Goal: Obtain resource: Obtain resource

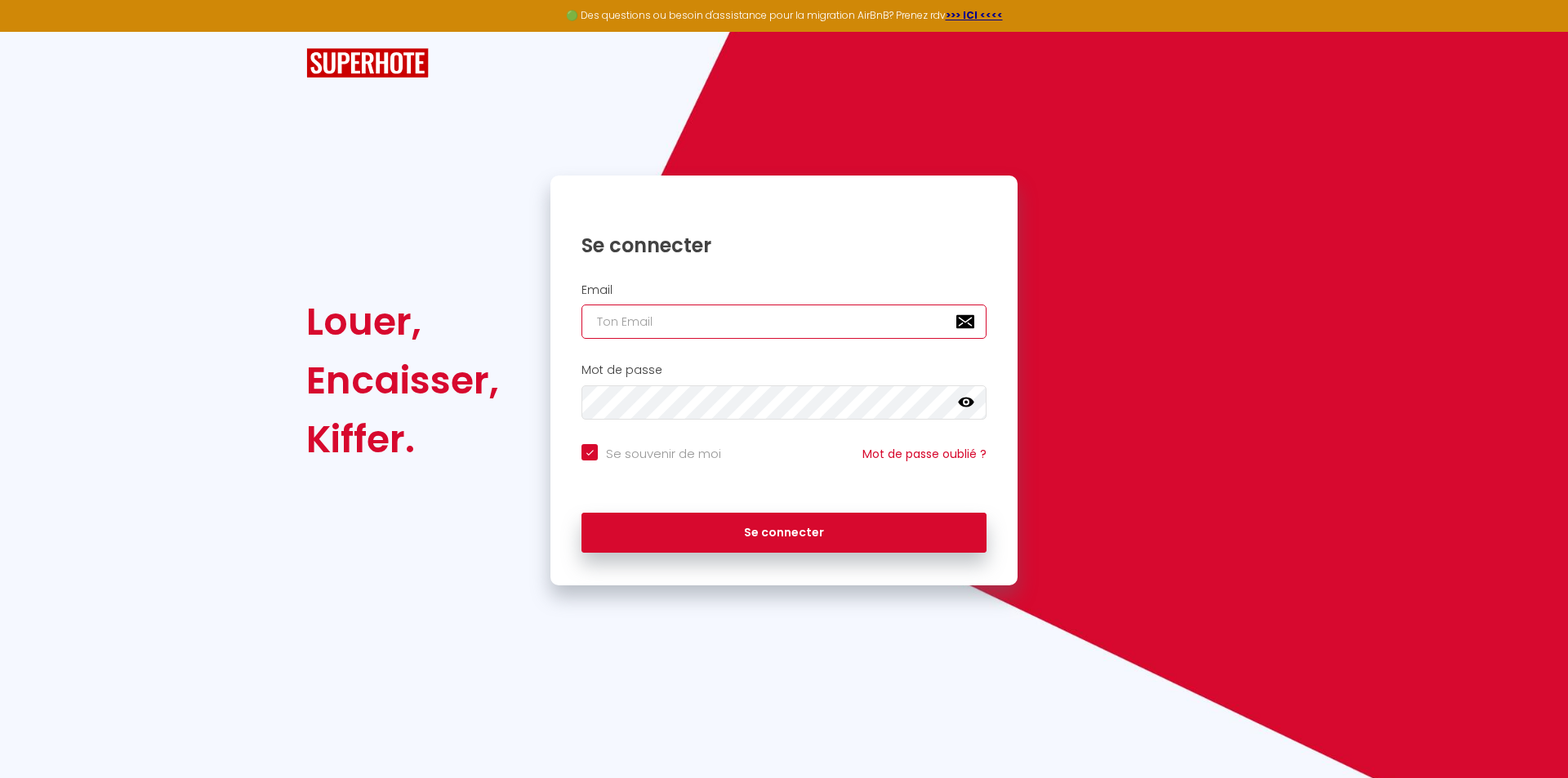
click at [832, 336] on input "email" at bounding box center [783, 321] width 405 height 34
click at [621, 319] on input "email" at bounding box center [783, 321] width 405 height 34
paste input "[EMAIL_ADDRESS][DOMAIN_NAME]"
type input "[EMAIL_ADDRESS][DOMAIN_NAME]"
checkbox input "true"
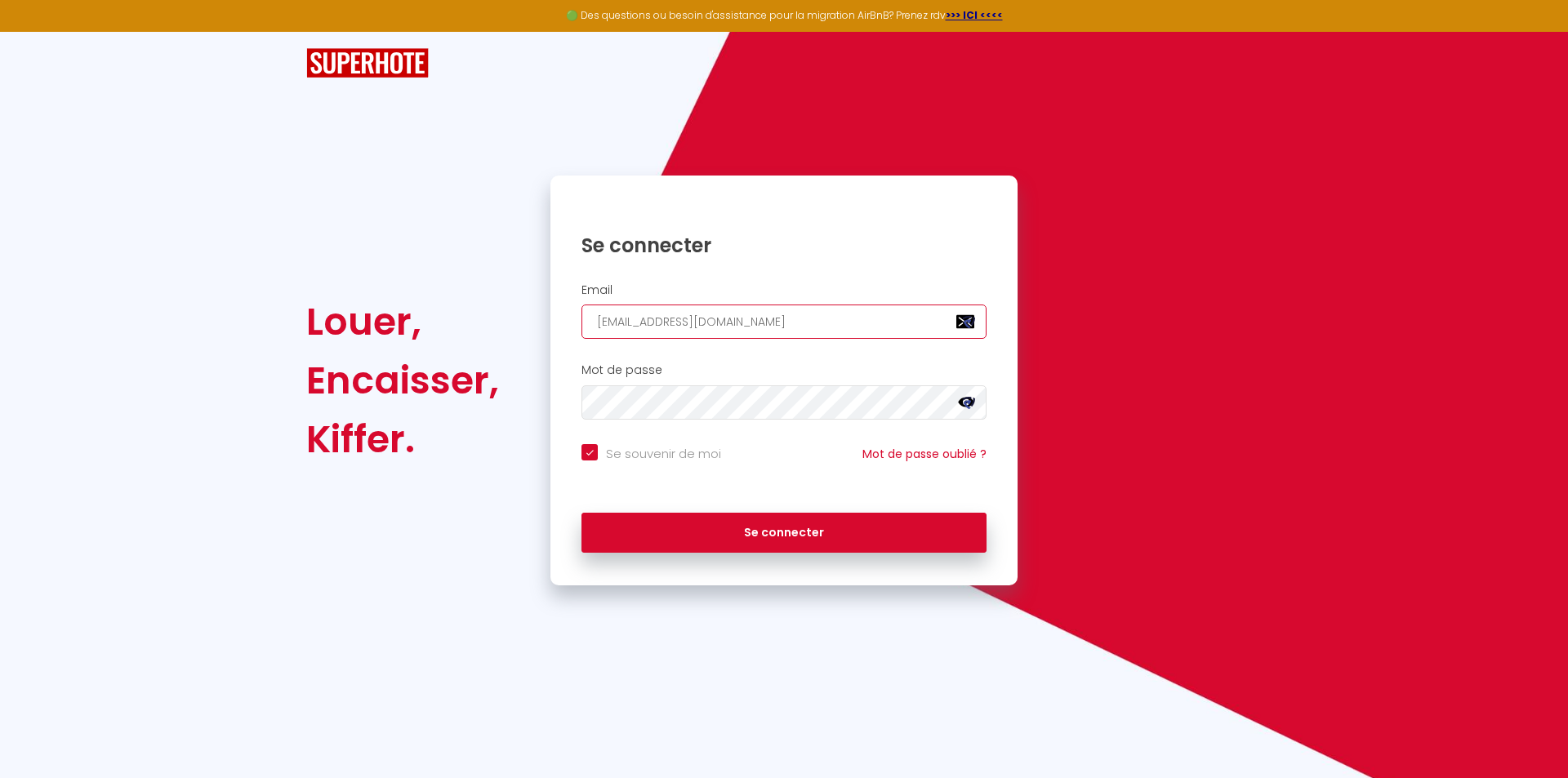
type input "[EMAIL_ADDRESS][DOMAIN_NAME]"
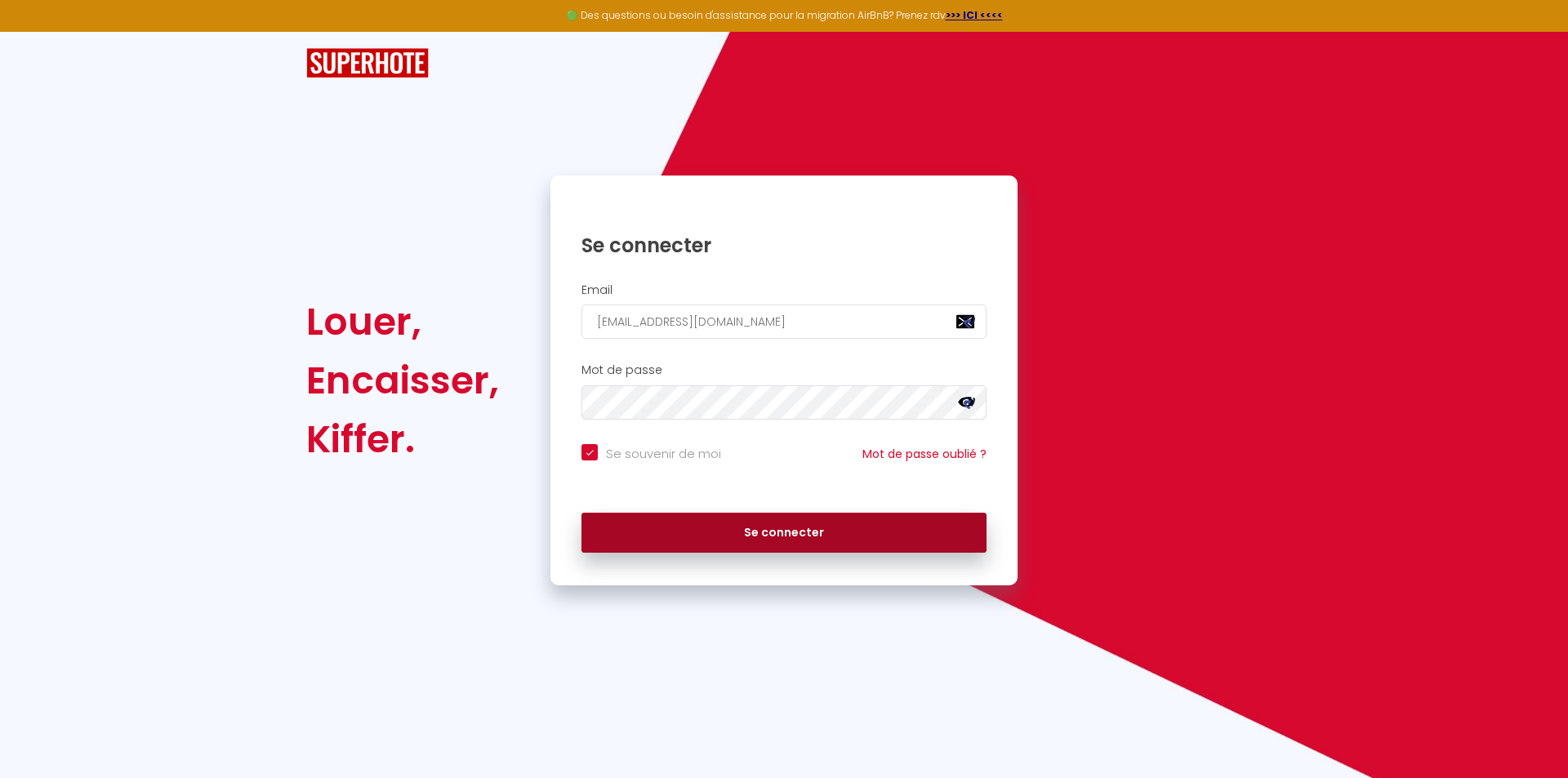
click at [742, 531] on button "Se connecter" at bounding box center [783, 533] width 405 height 41
checkbox input "true"
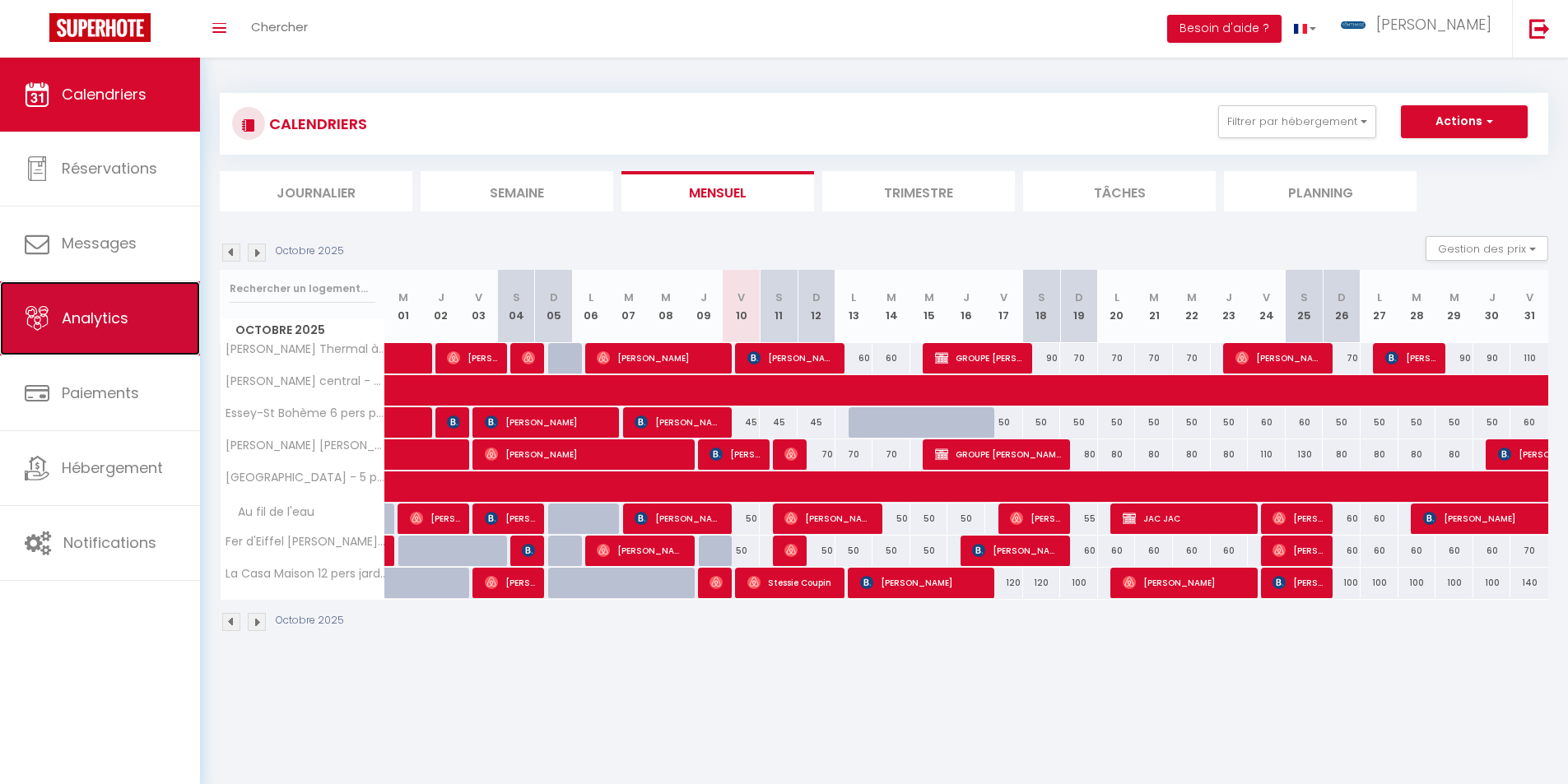
click at [92, 313] on span "Analytics" at bounding box center [95, 318] width 67 height 20
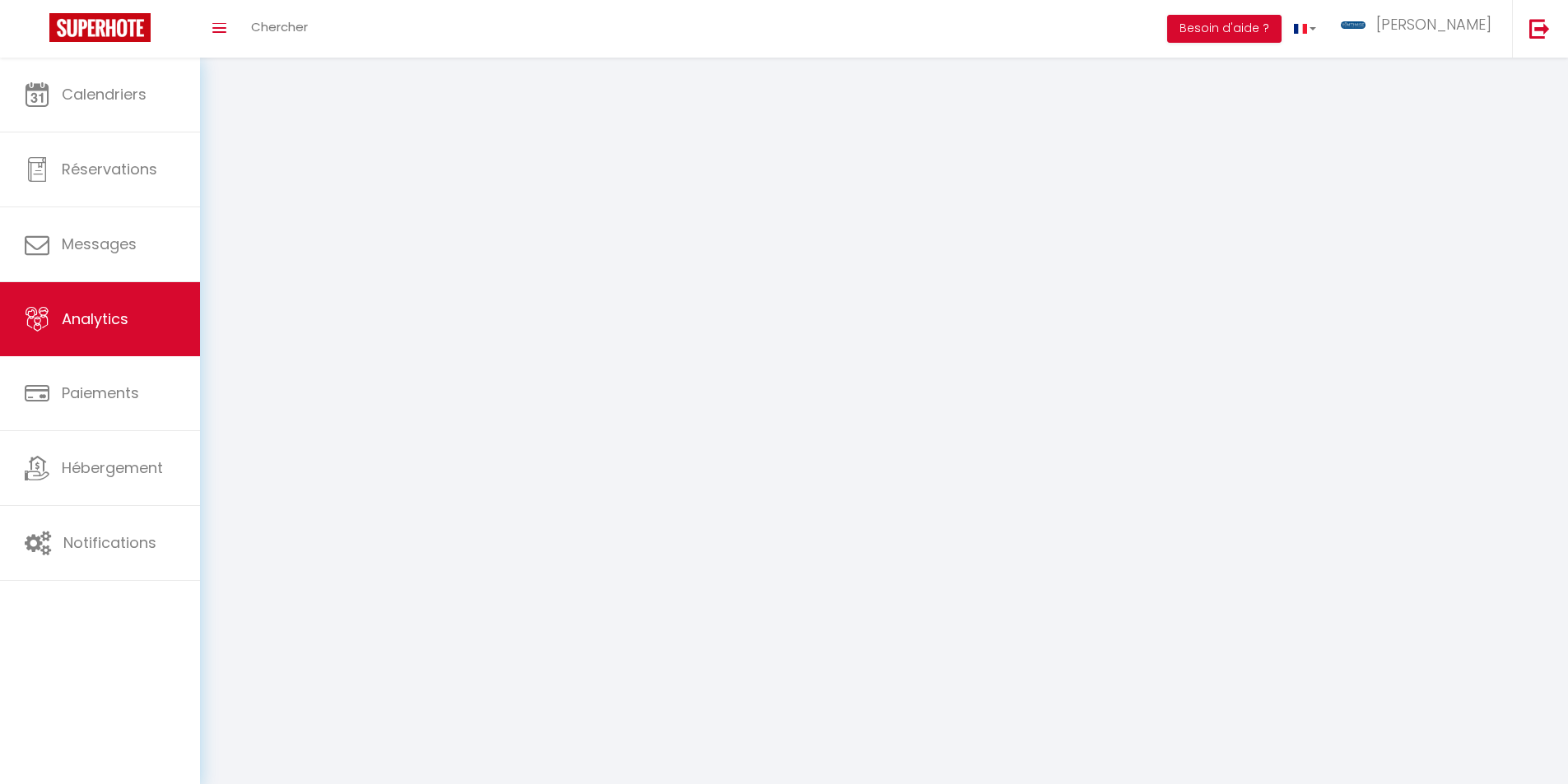
select select "2025"
select select "10"
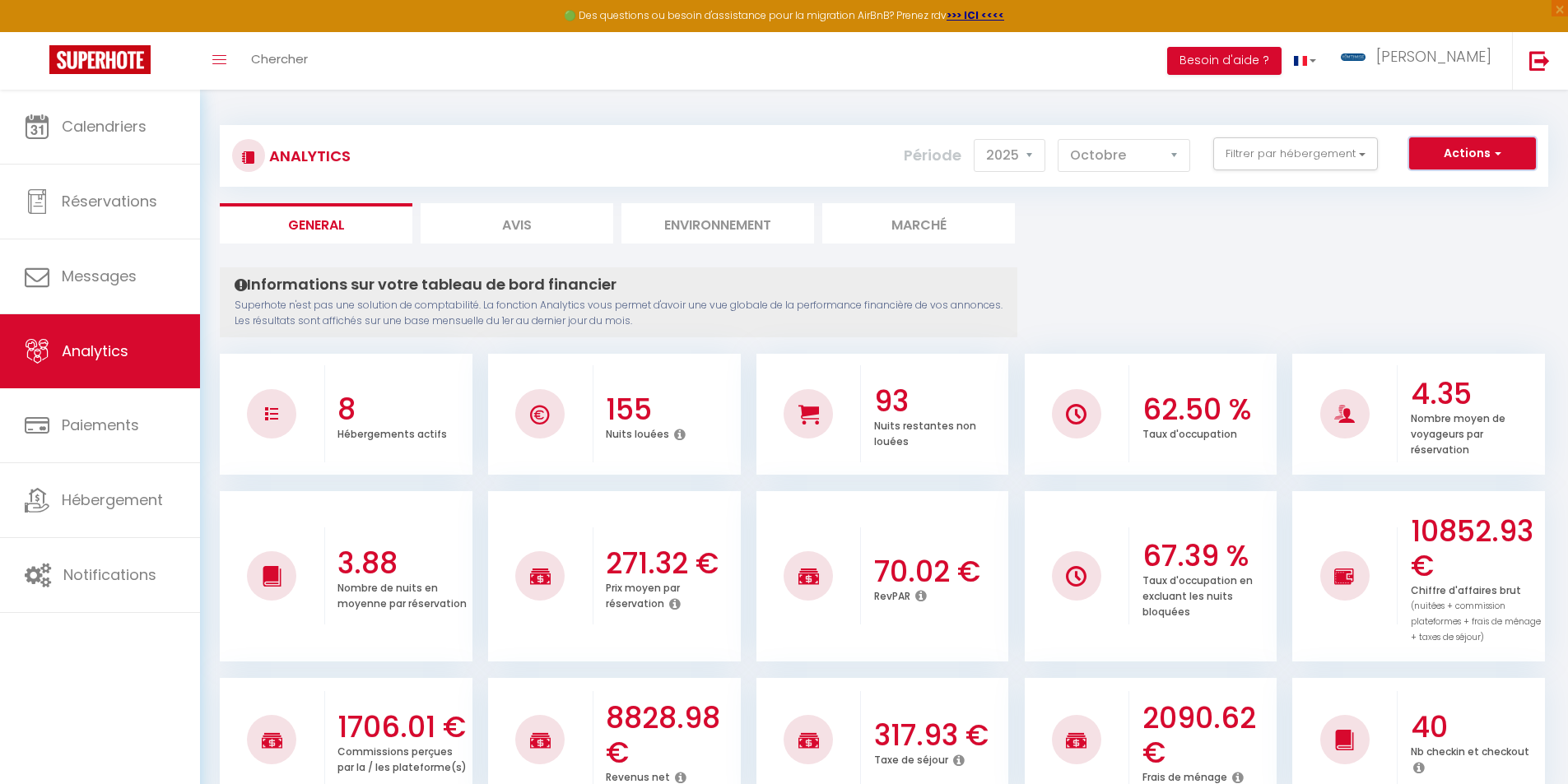
click at [1492, 148] on span "button" at bounding box center [1495, 153] width 10 height 17
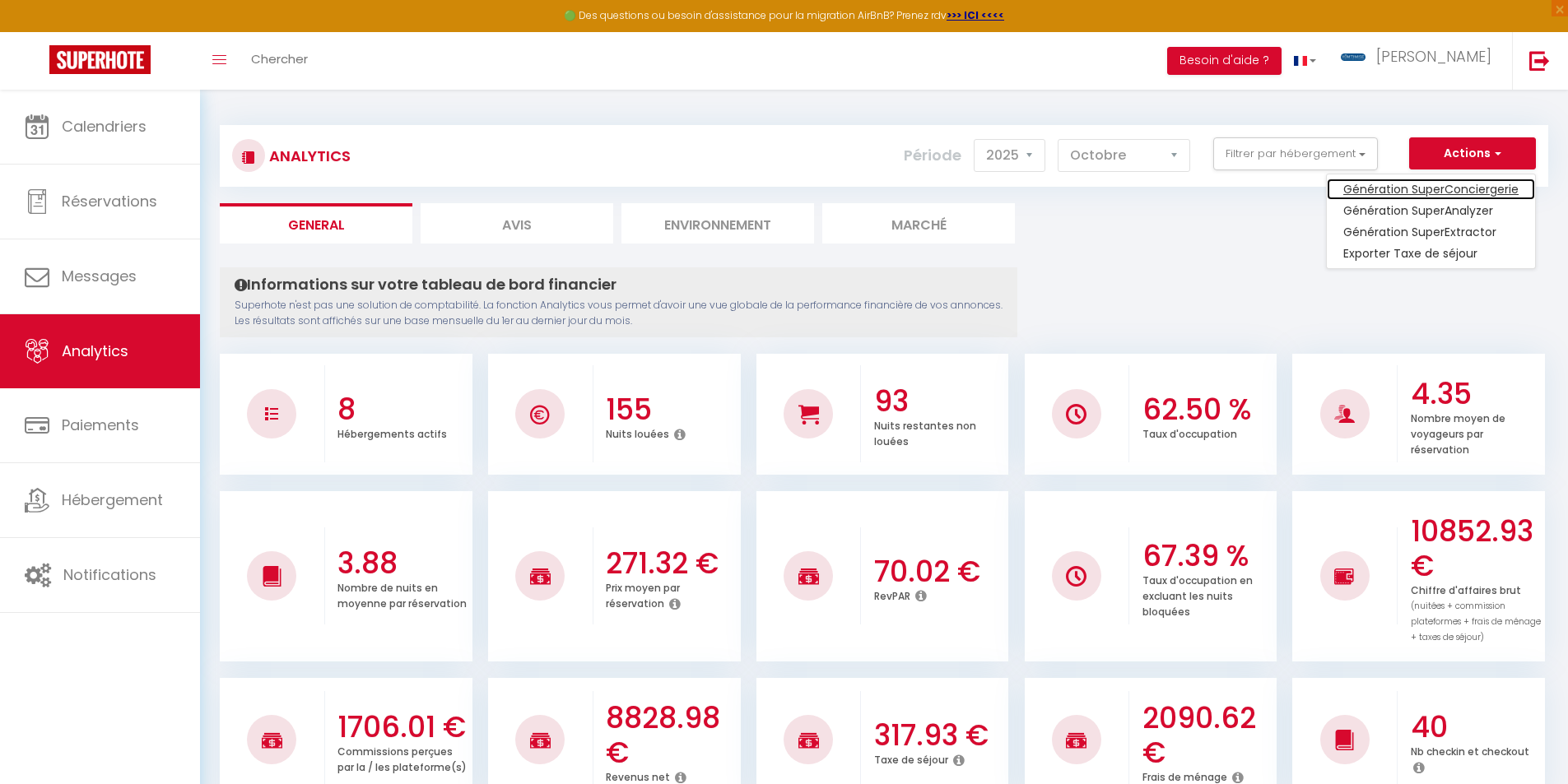
click at [1487, 189] on link "Génération SuperConciergerie" at bounding box center [1430, 189] width 208 height 21
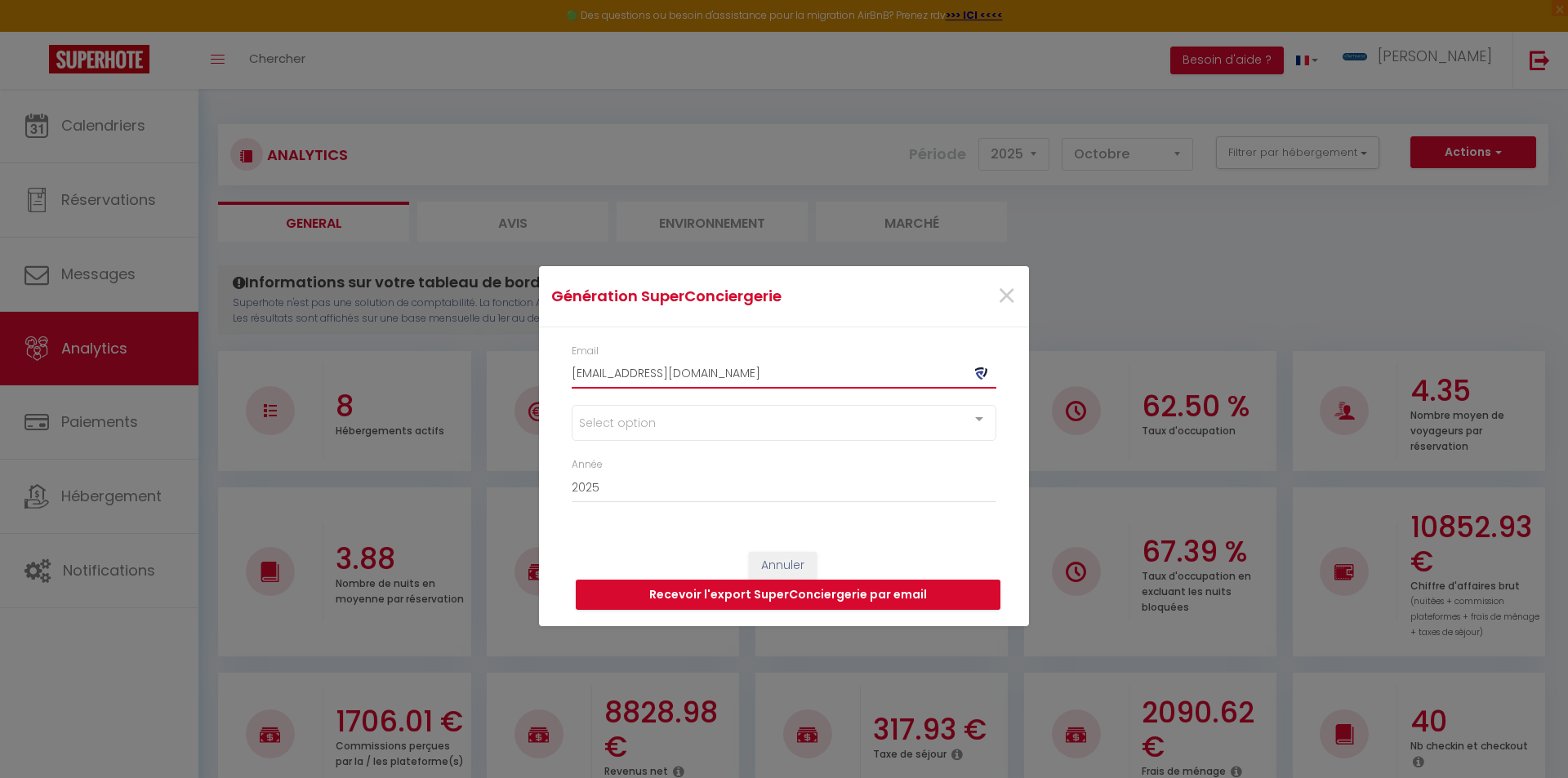
drag, startPoint x: 728, startPoint y: 377, endPoint x: 533, endPoint y: 370, distance: 195.1
click at [533, 370] on div "Génération SuperConciergerie × Email [EMAIL_ADDRESS][DOMAIN_NAME] Select option…" at bounding box center [784, 389] width 1568 height 778
type input "B"
type input "[PERSON_NAME][EMAIL_ADDRESS][DOMAIN_NAME]"
click at [978, 420] on div at bounding box center [979, 421] width 32 height 31
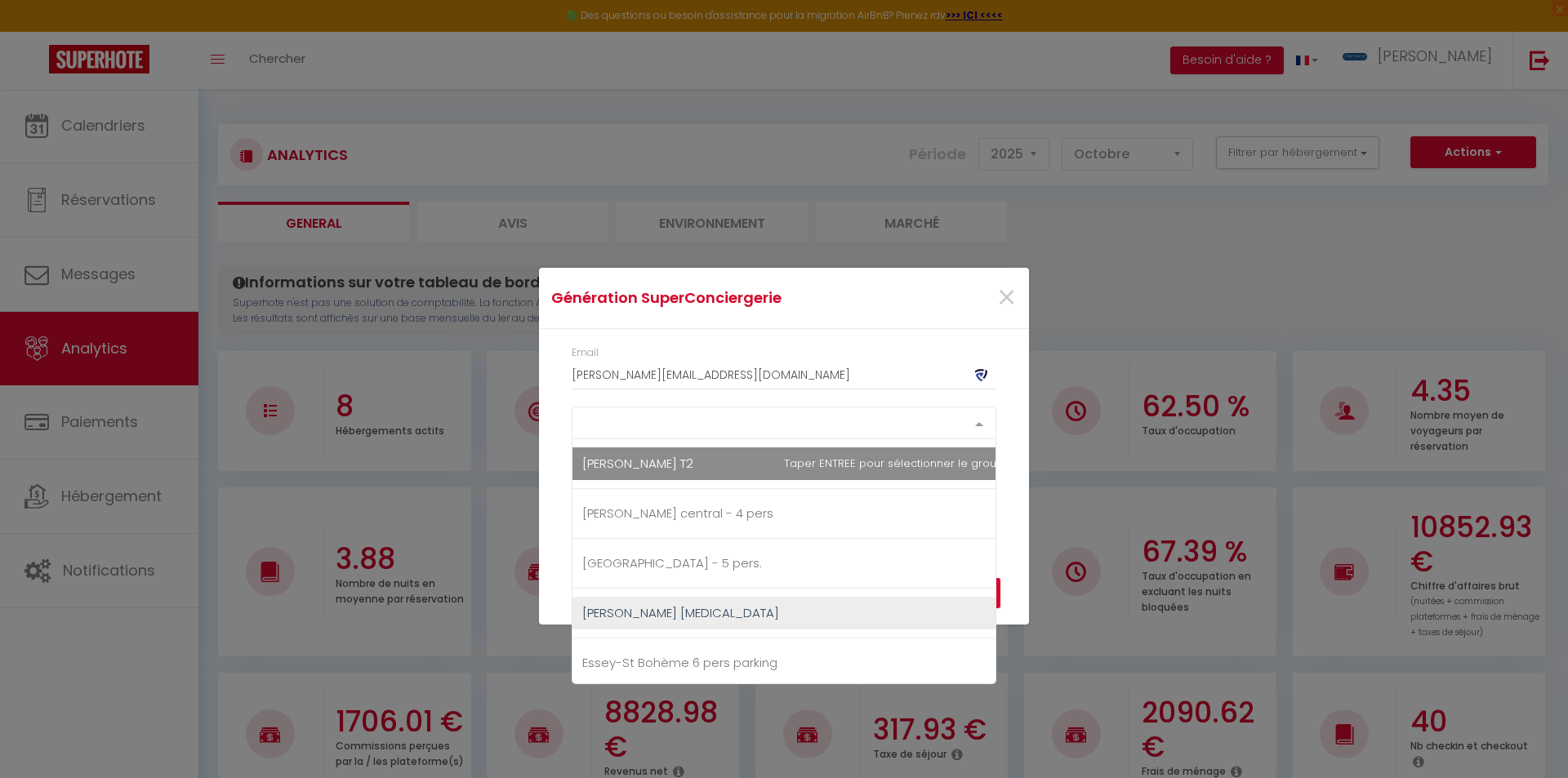
click at [655, 461] on span "[PERSON_NAME] T2" at bounding box center [797, 463] width 448 height 32
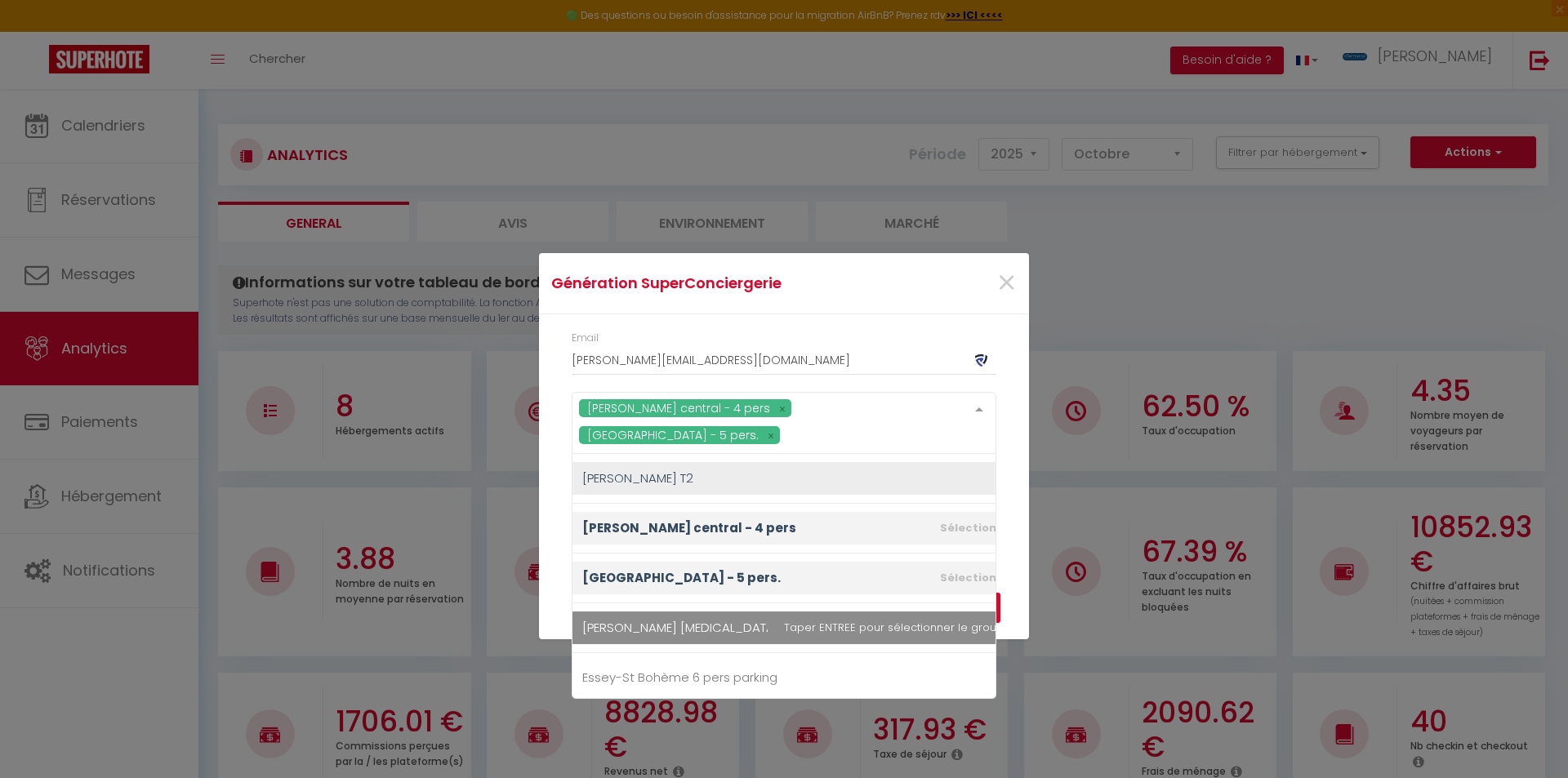
click at [616, 629] on ul "[PERSON_NAME] T2 [PERSON_NAME] Marché central - 4 pers [GEOGRAPHIC_DATA] - 5 pe…" at bounding box center [797, 777] width 448 height 647
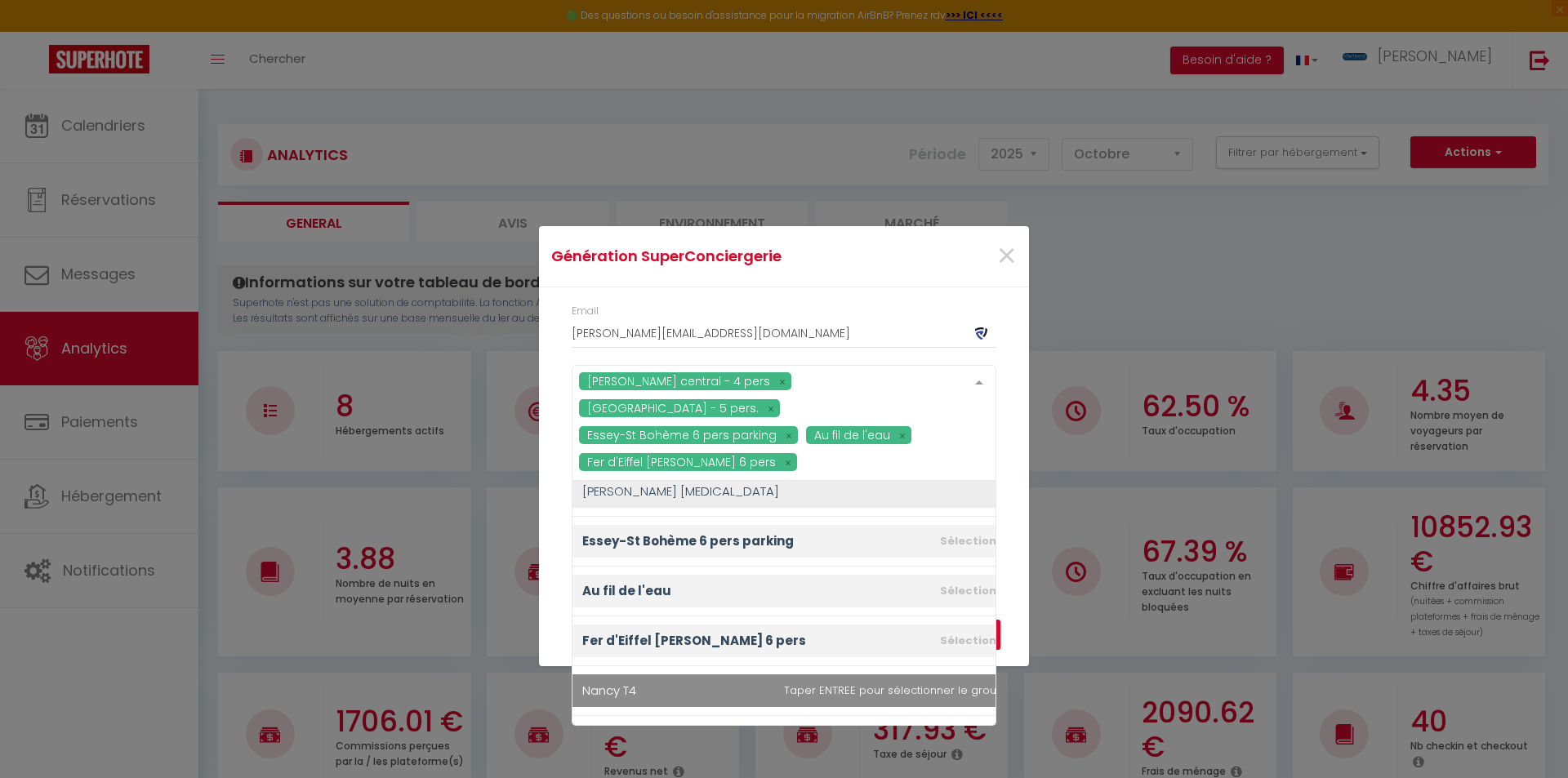
scroll to position [245, 0]
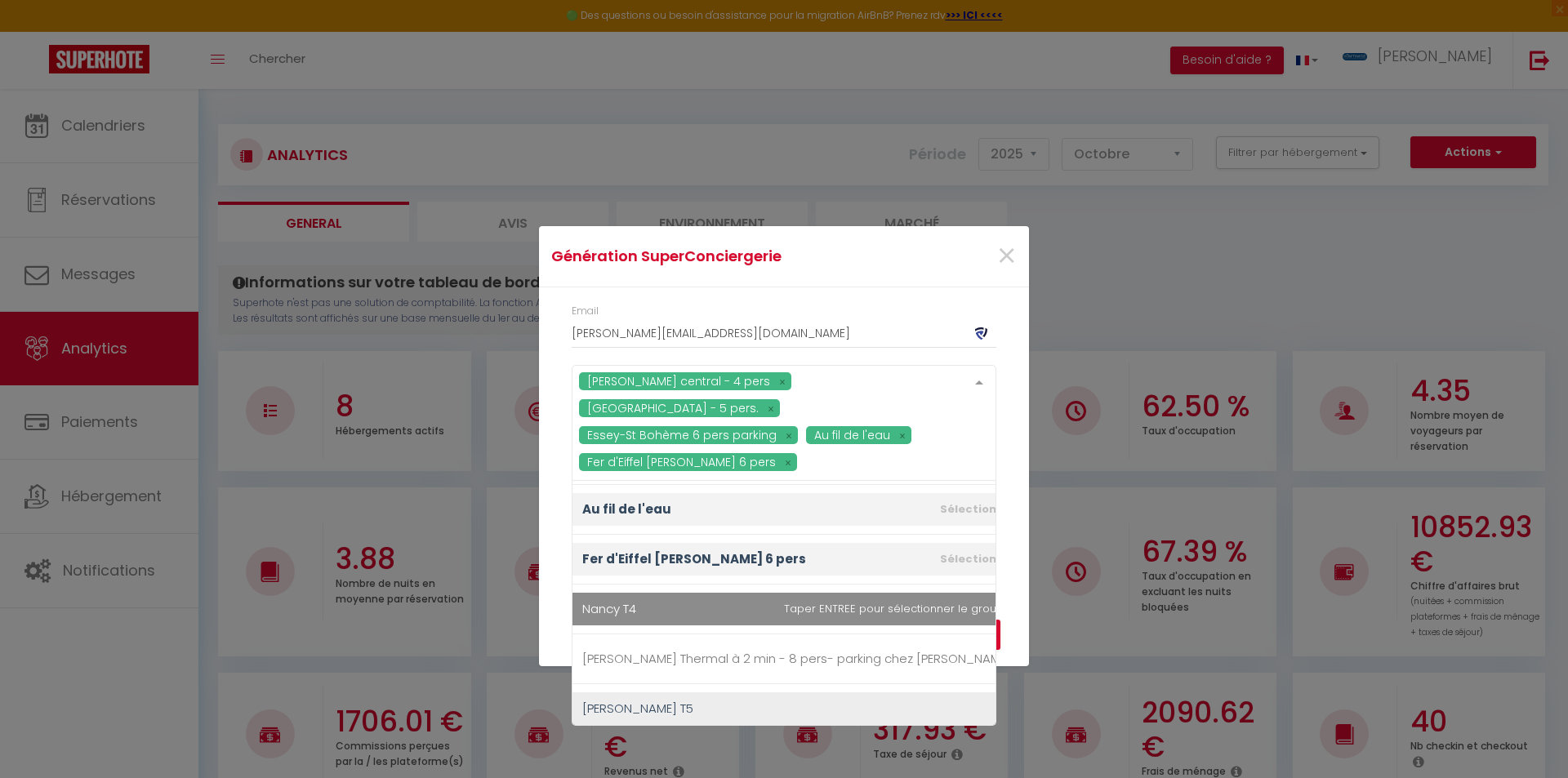
click at [642, 616] on span "Nancy T4" at bounding box center [797, 608] width 448 height 32
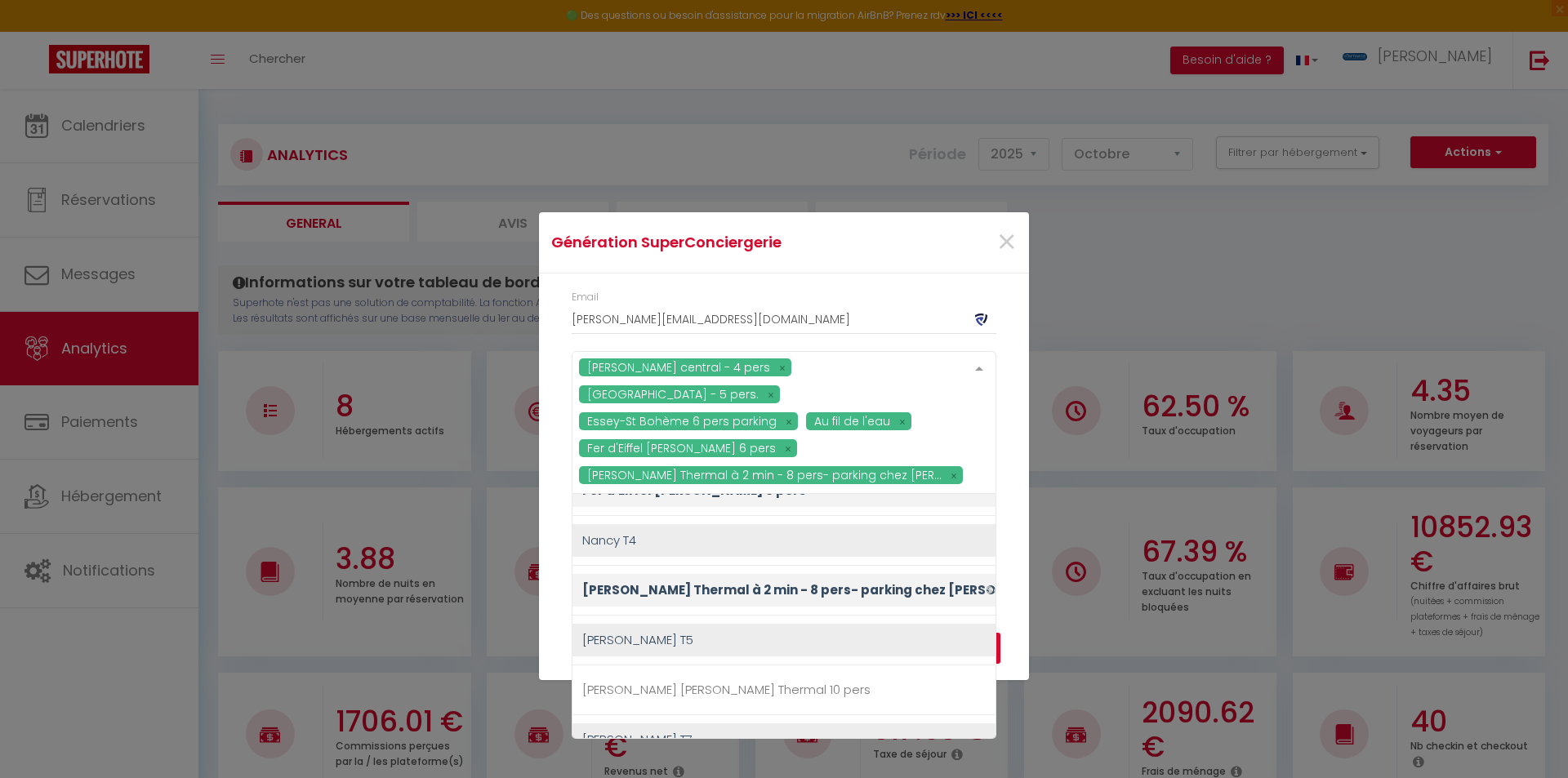
scroll to position [403, 0]
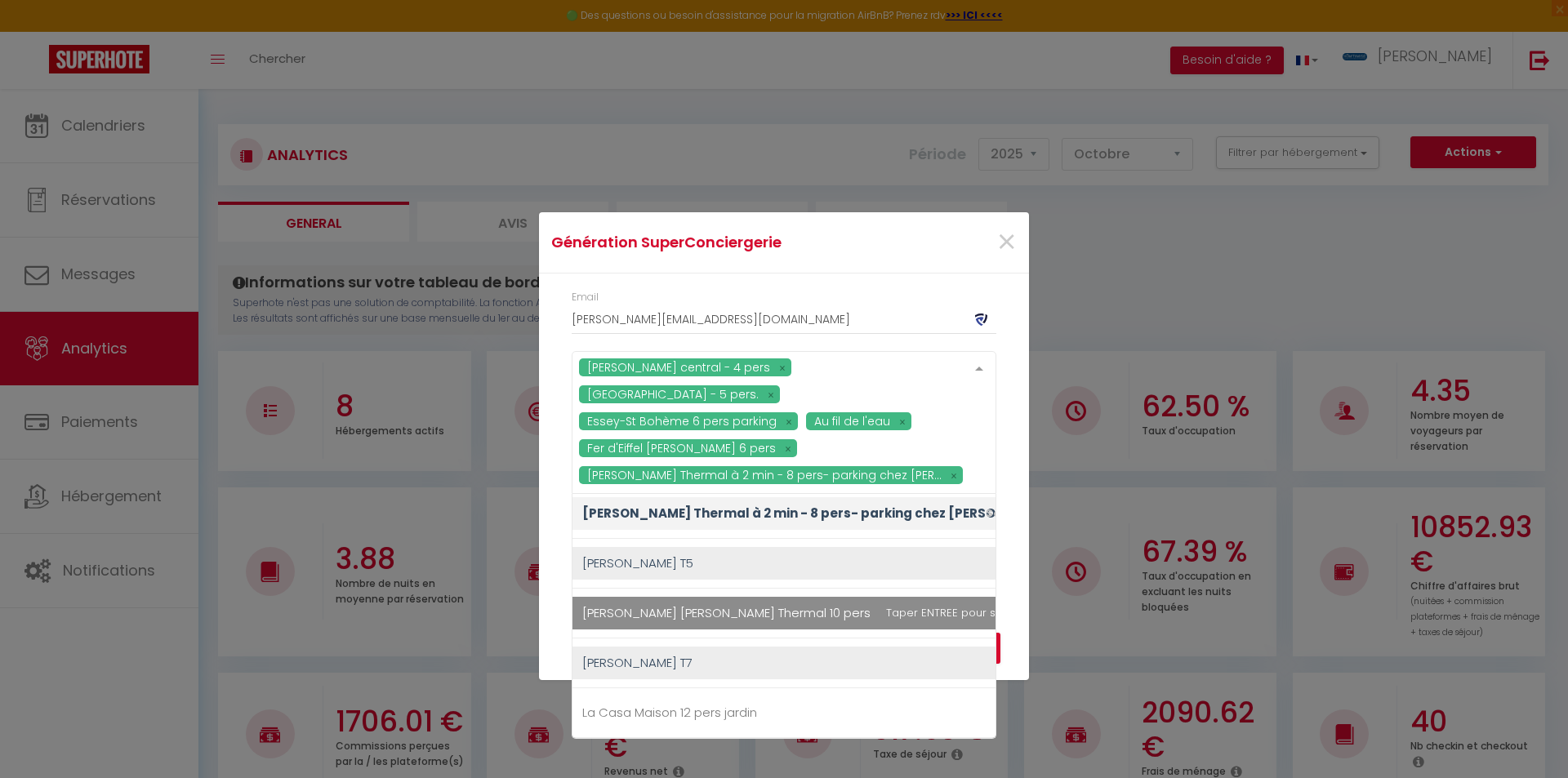
click at [762, 621] on span "[PERSON_NAME] [PERSON_NAME] Thermal 10 pers" at bounding box center [820, 612] width 494 height 32
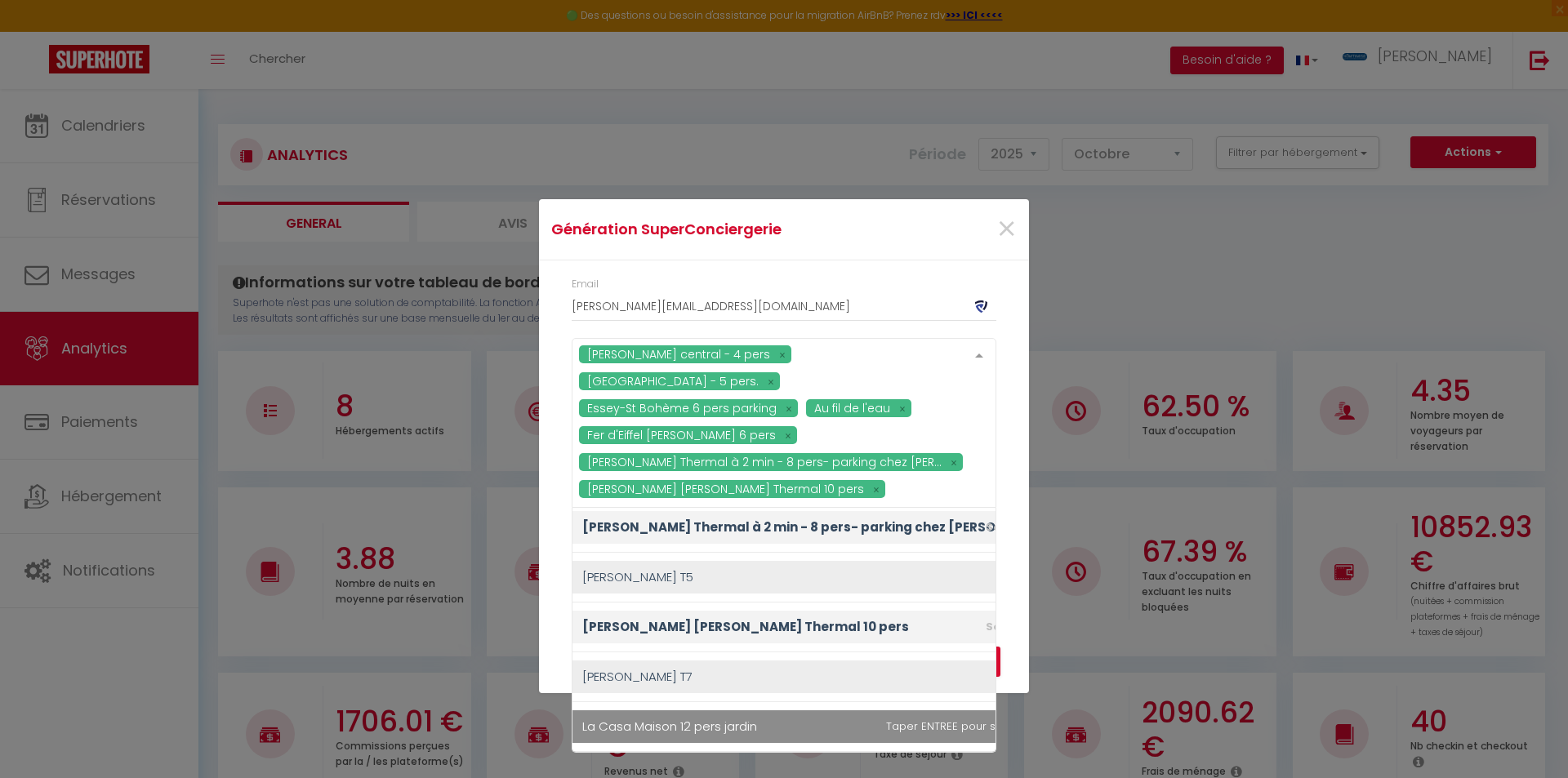
click at [653, 724] on span "La Casa Maison 12 pers jardin" at bounding box center [669, 725] width 174 height 18
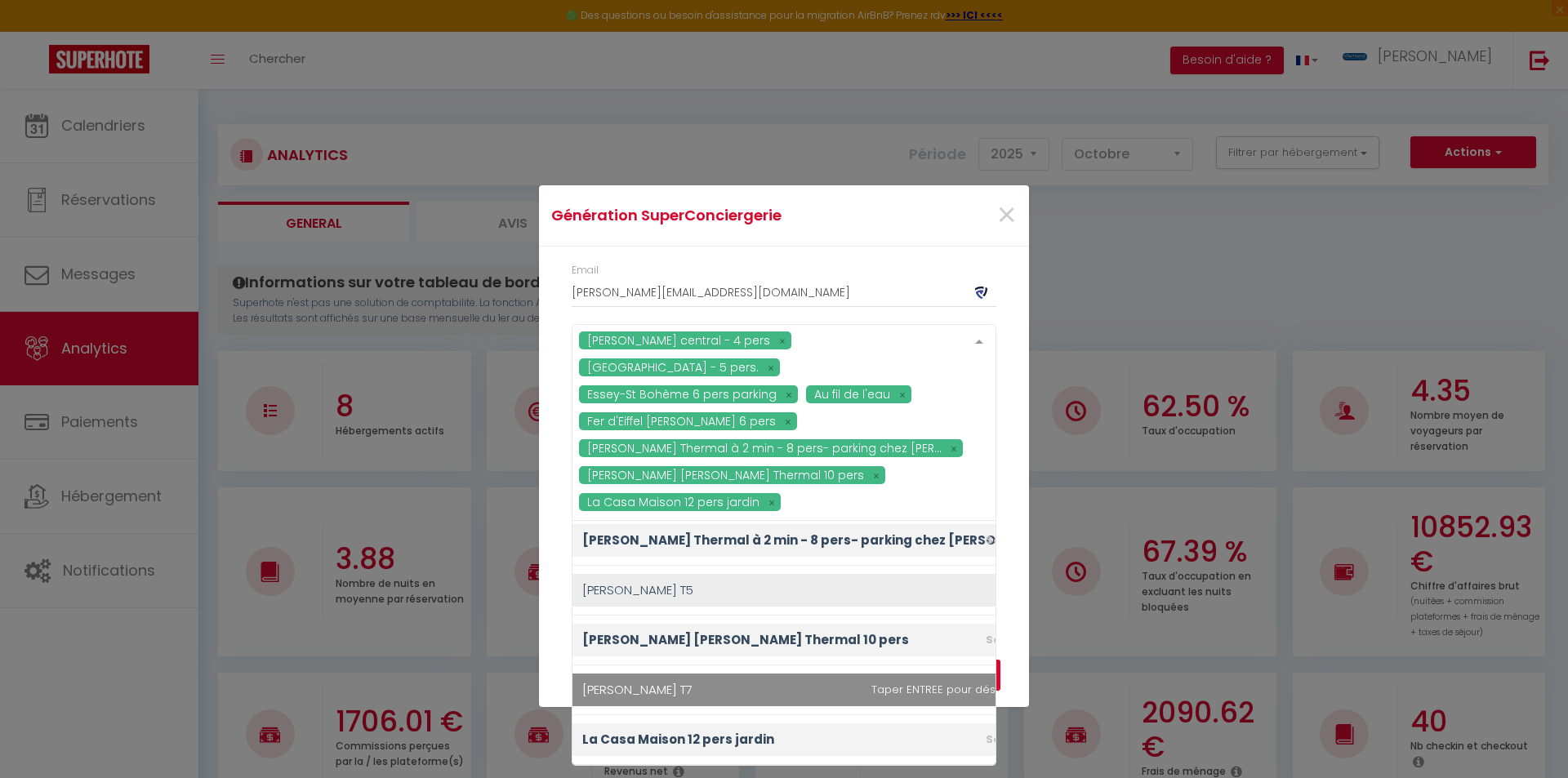
click at [636, 694] on li "[PERSON_NAME] T7" at bounding box center [820, 690] width 494 height 50
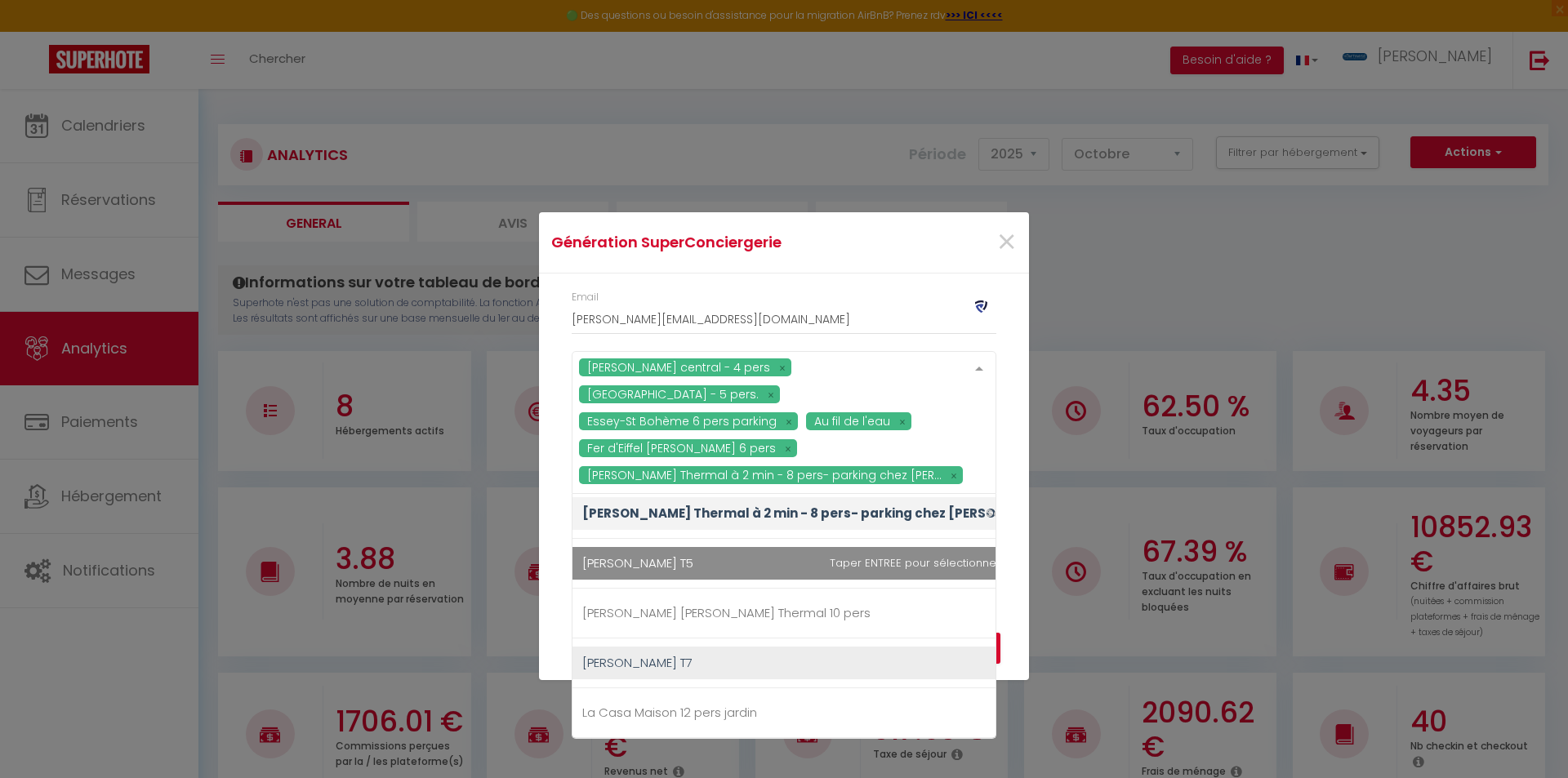
click at [871, 577] on span "[PERSON_NAME] T5" at bounding box center [820, 562] width 494 height 32
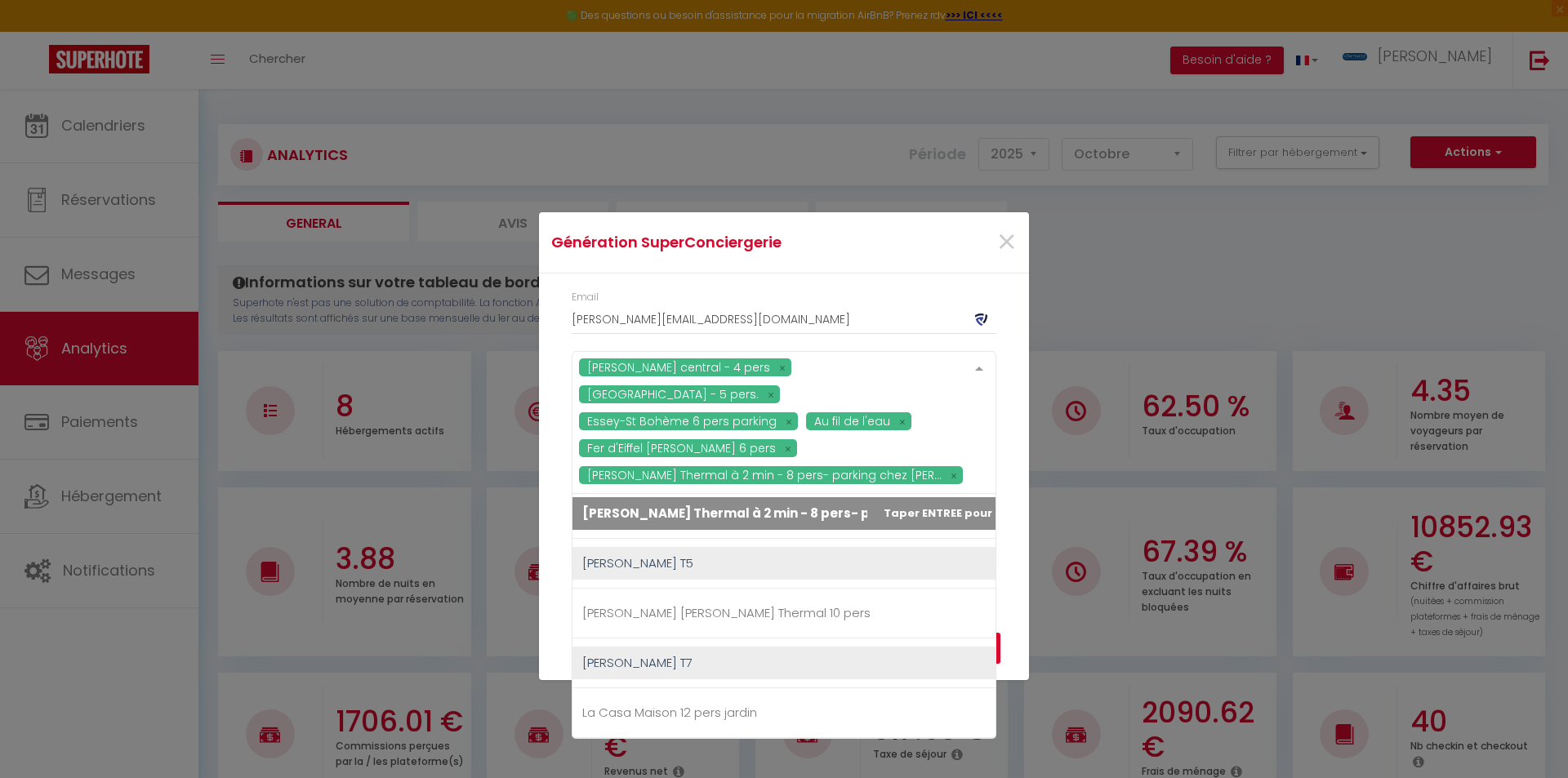
click at [814, 381] on div "[PERSON_NAME] central - 4 pers [GEOGRAPHIC_DATA] - 5 pers. Essey-[GEOGRAPHIC_DA…" at bounding box center [784, 422] width 424 height 143
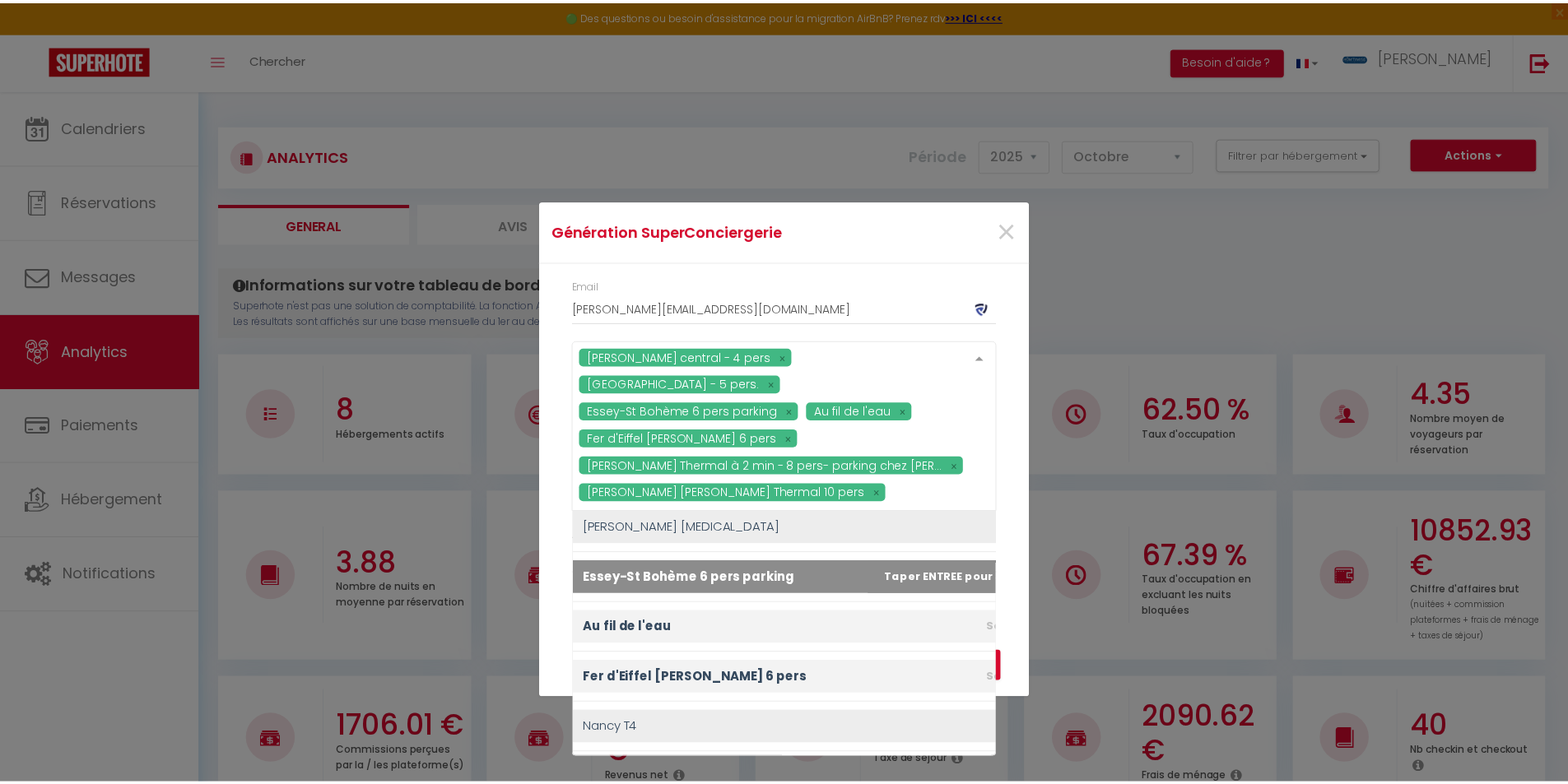
scroll to position [0, 0]
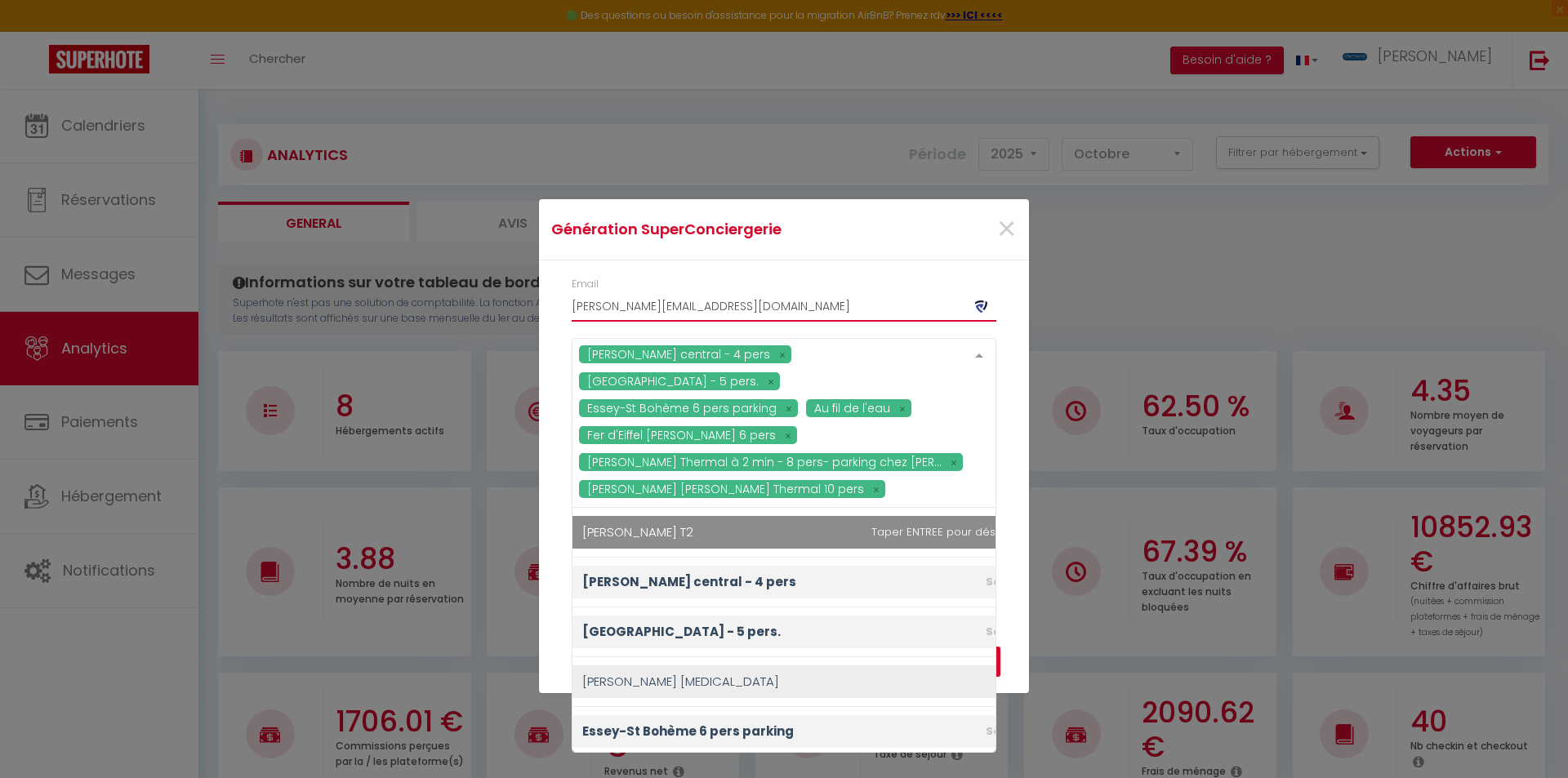
click at [687, 308] on input "[PERSON_NAME][EMAIL_ADDRESS][DOMAIN_NAME]" at bounding box center [784, 306] width 424 height 29
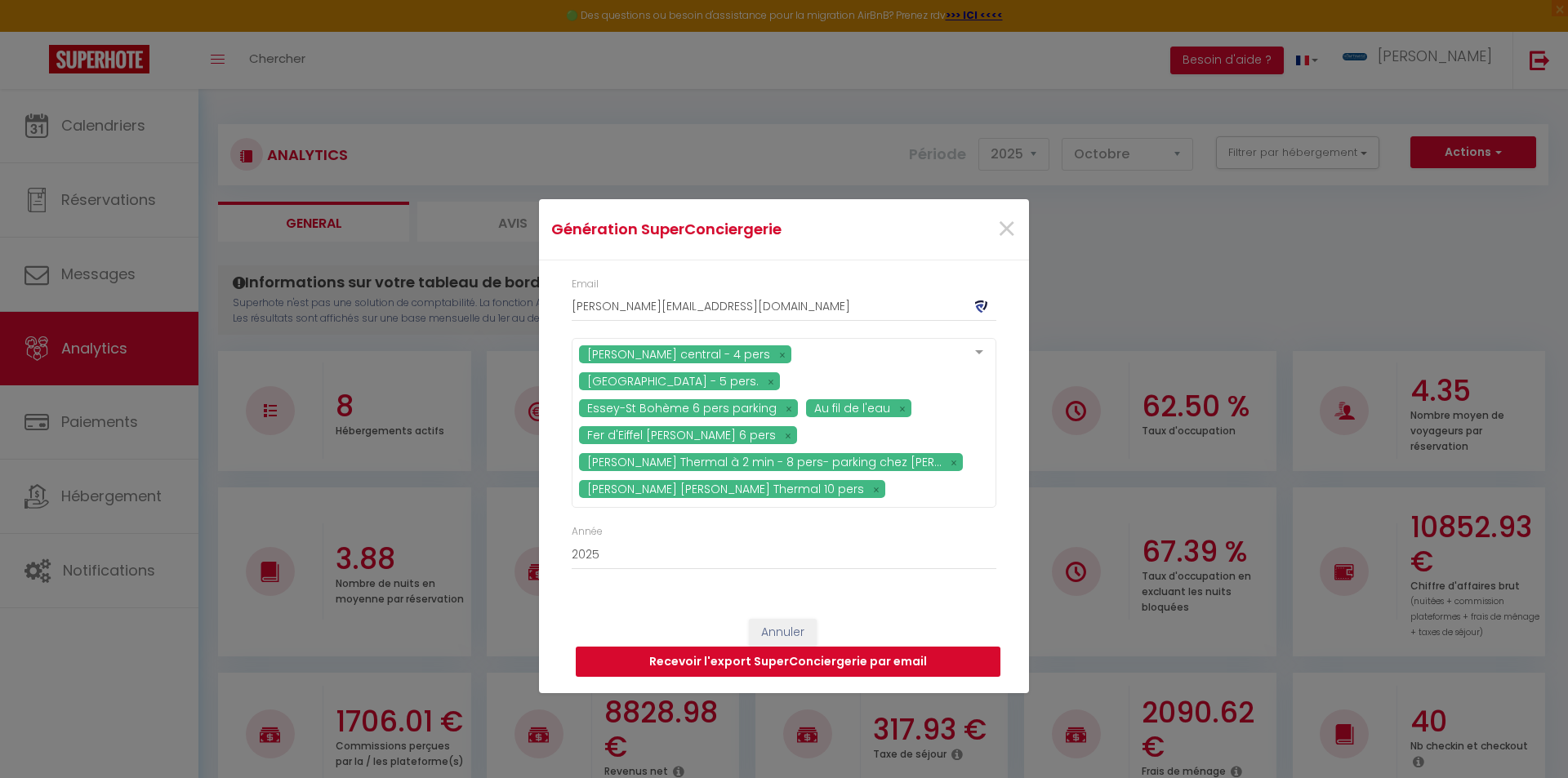
click at [709, 666] on button "Recevoir l'export SuperConciergerie par email" at bounding box center [788, 662] width 424 height 31
